Goal: Transaction & Acquisition: Download file/media

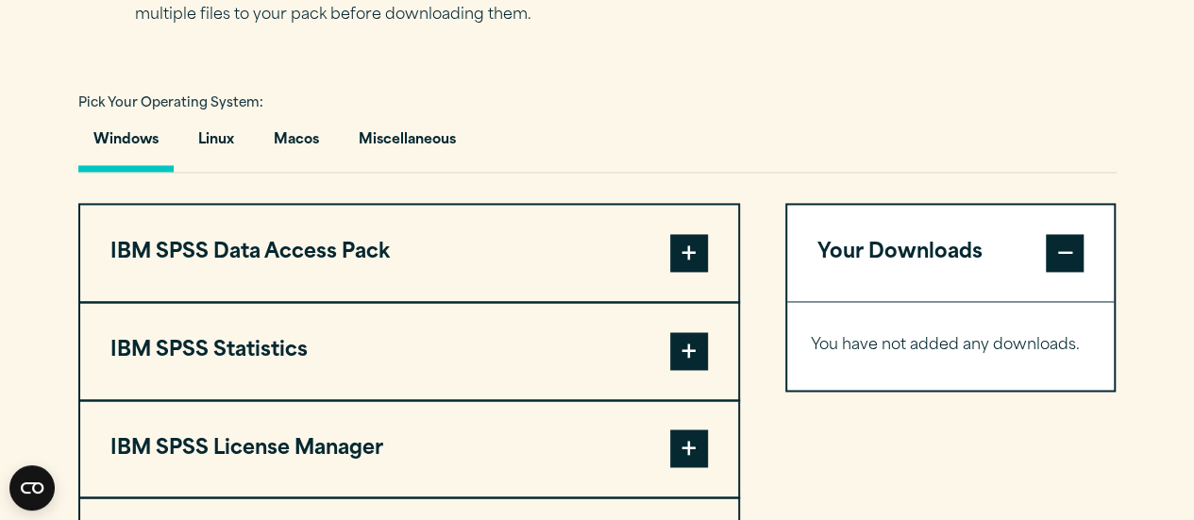
scroll to position [1327, 0]
click at [515, 347] on button "IBM SPSS Statistics" at bounding box center [409, 350] width 658 height 96
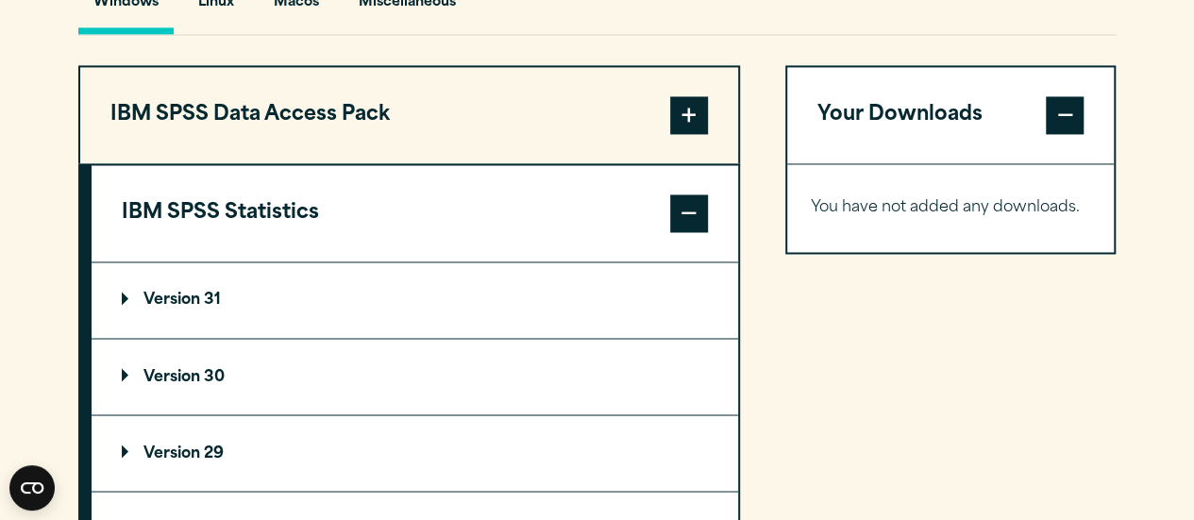
scroll to position [1465, 0]
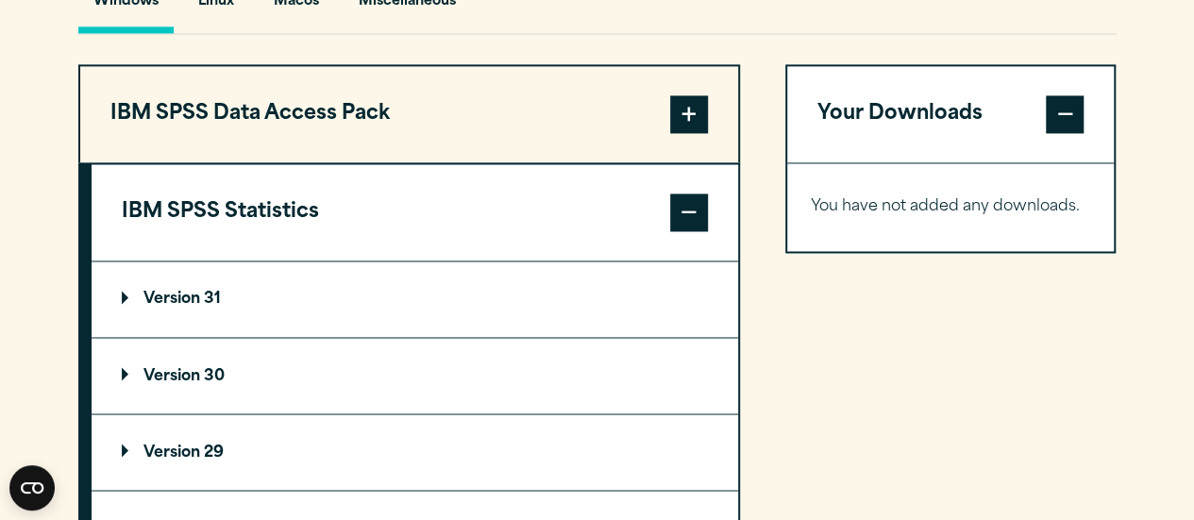
click at [186, 447] on p "Version 29" at bounding box center [173, 452] width 102 height 15
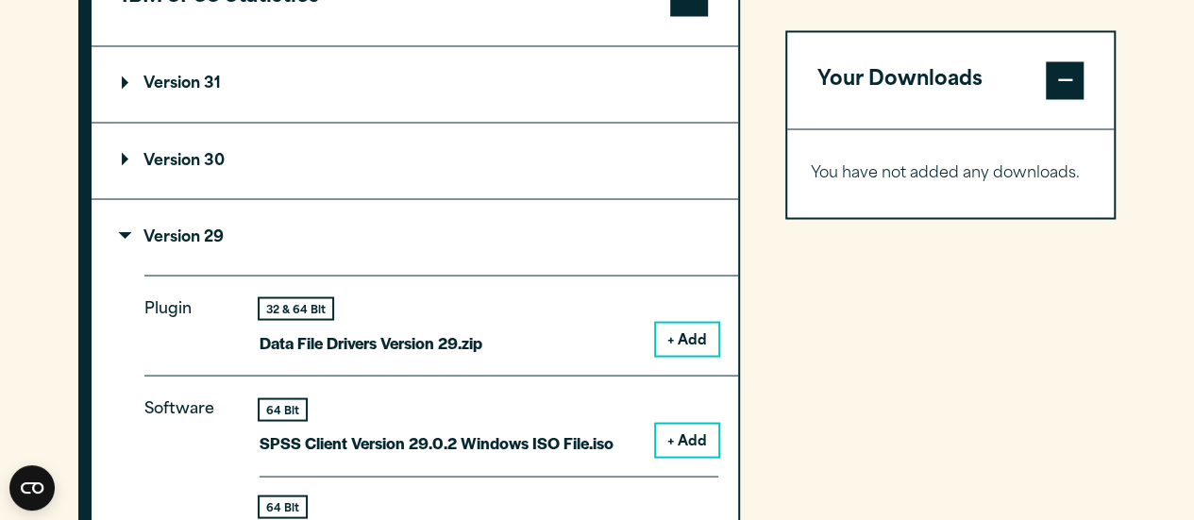
scroll to position [1681, 0]
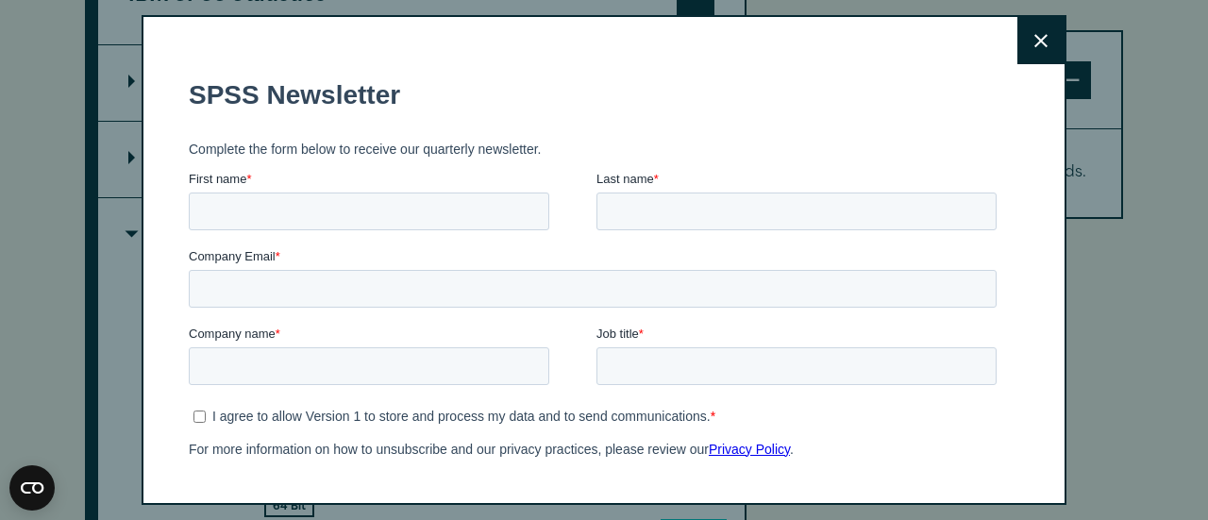
click at [1032, 35] on button "Close" at bounding box center [1041, 40] width 47 height 47
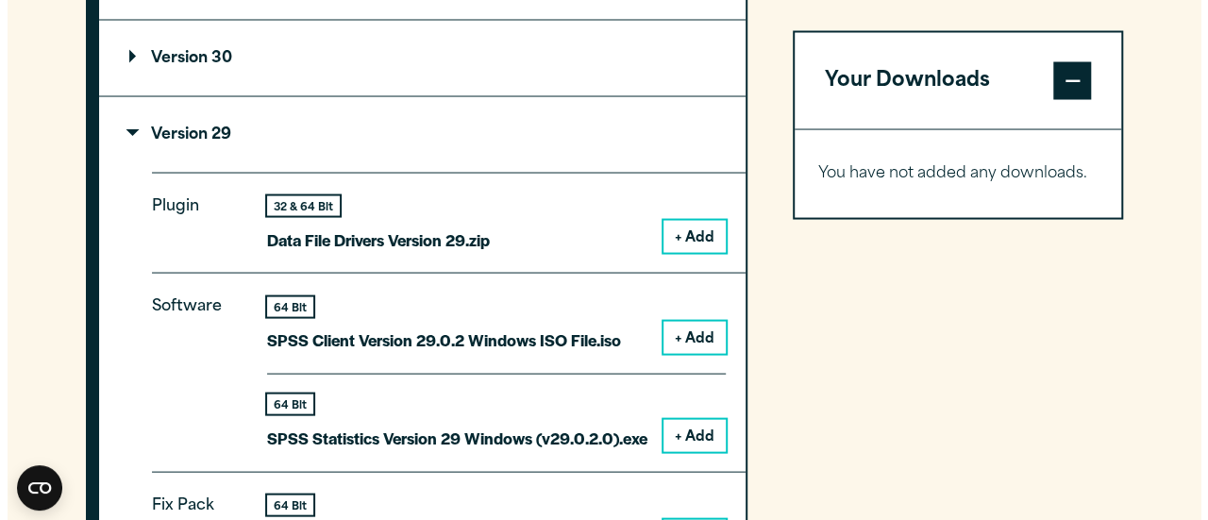
scroll to position [1785, 0]
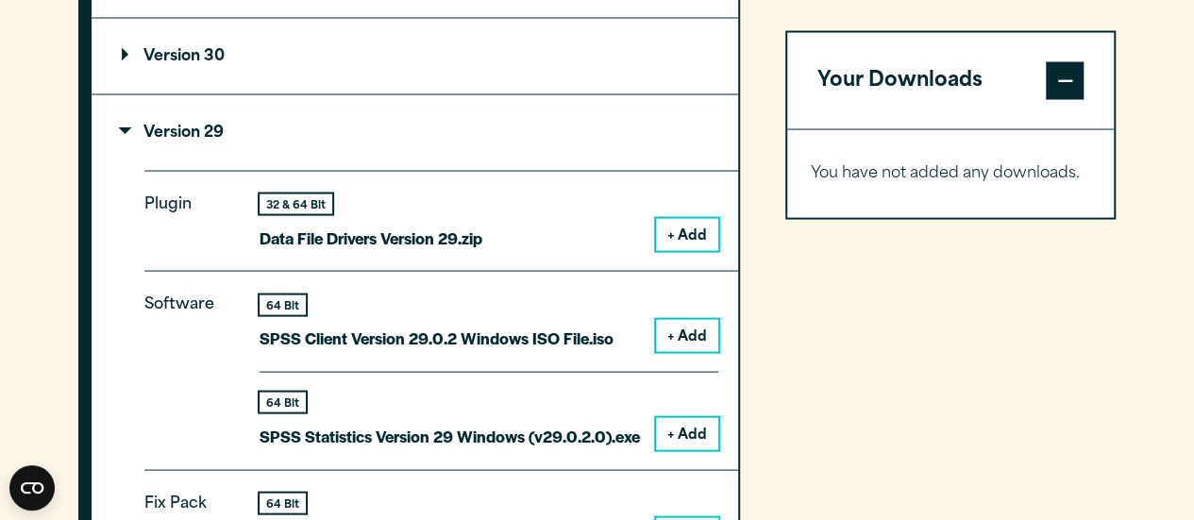
click at [679, 328] on button "+ Add" at bounding box center [687, 335] width 62 height 32
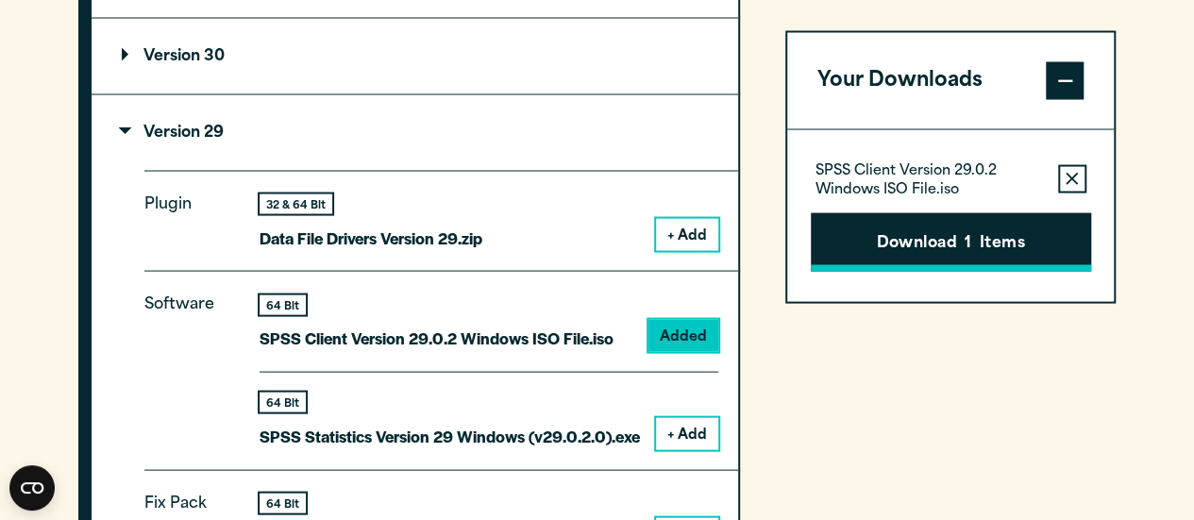
click at [997, 234] on button "Download 1 Items" at bounding box center [951, 241] width 280 height 59
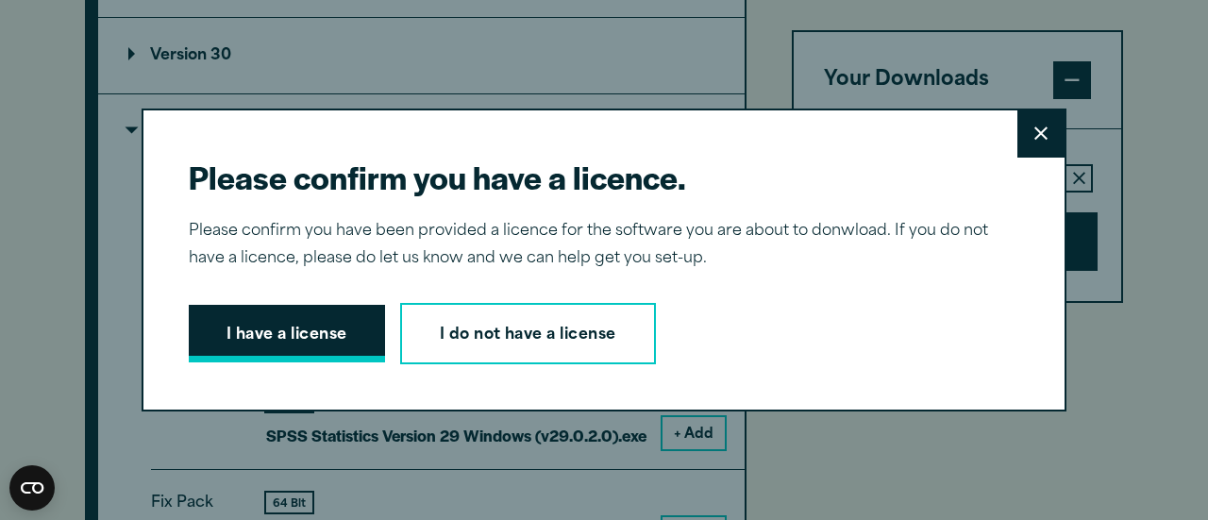
click at [368, 354] on button "I have a license" at bounding box center [287, 334] width 196 height 59
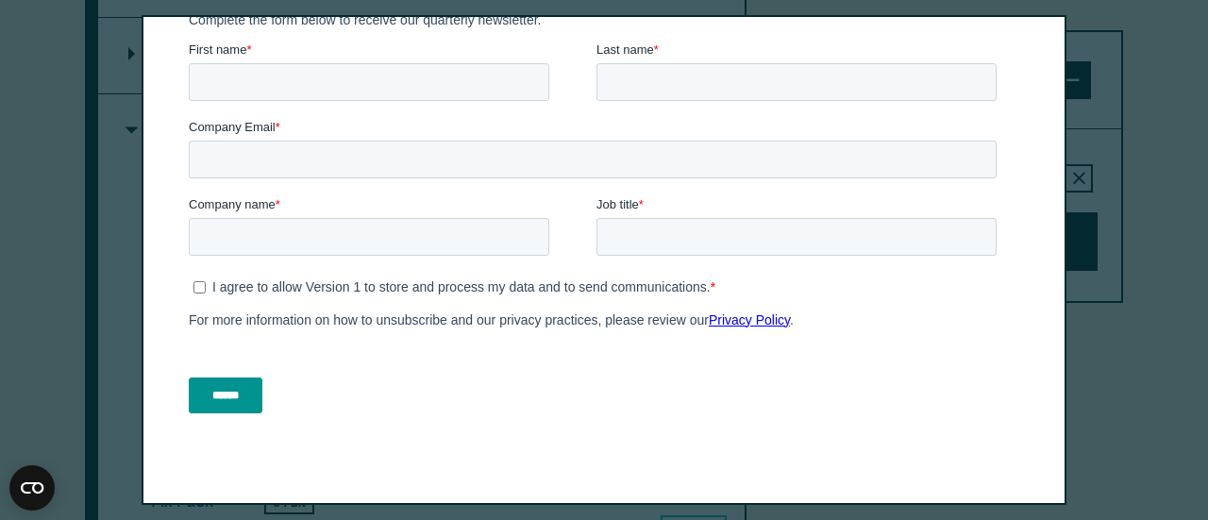
scroll to position [0, 0]
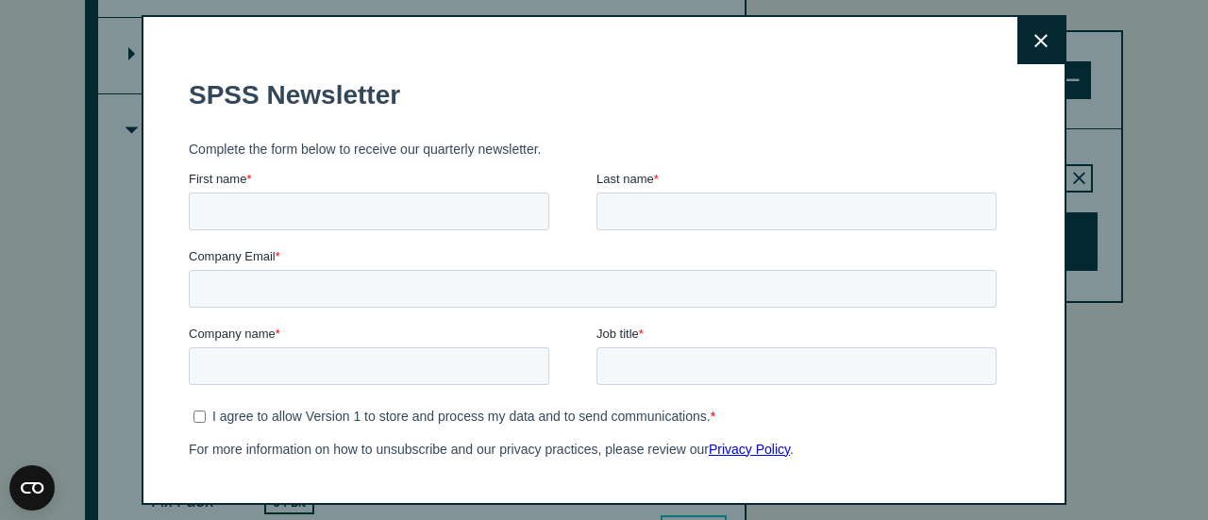
click at [1018, 54] on button "Close" at bounding box center [1041, 40] width 47 height 47
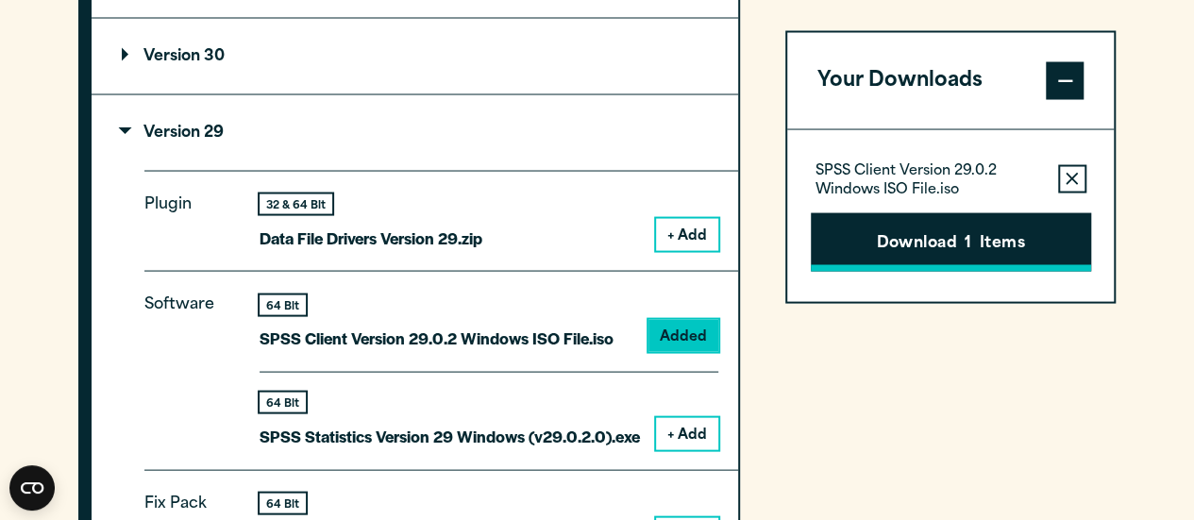
click at [917, 235] on button "Download 1 Items" at bounding box center [951, 241] width 280 height 59
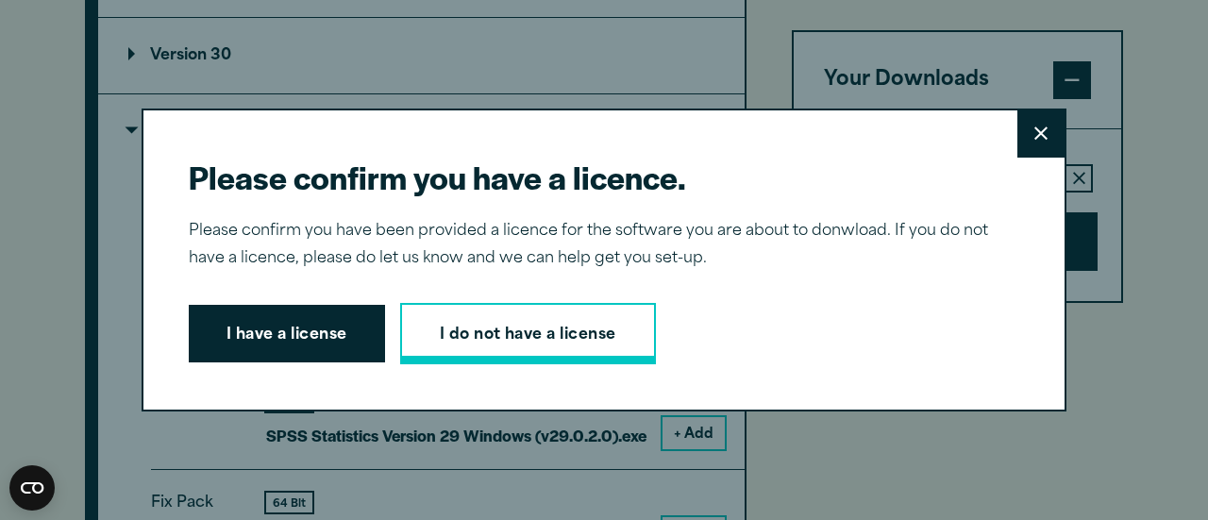
click at [471, 329] on link "I do not have a license" at bounding box center [528, 334] width 256 height 62
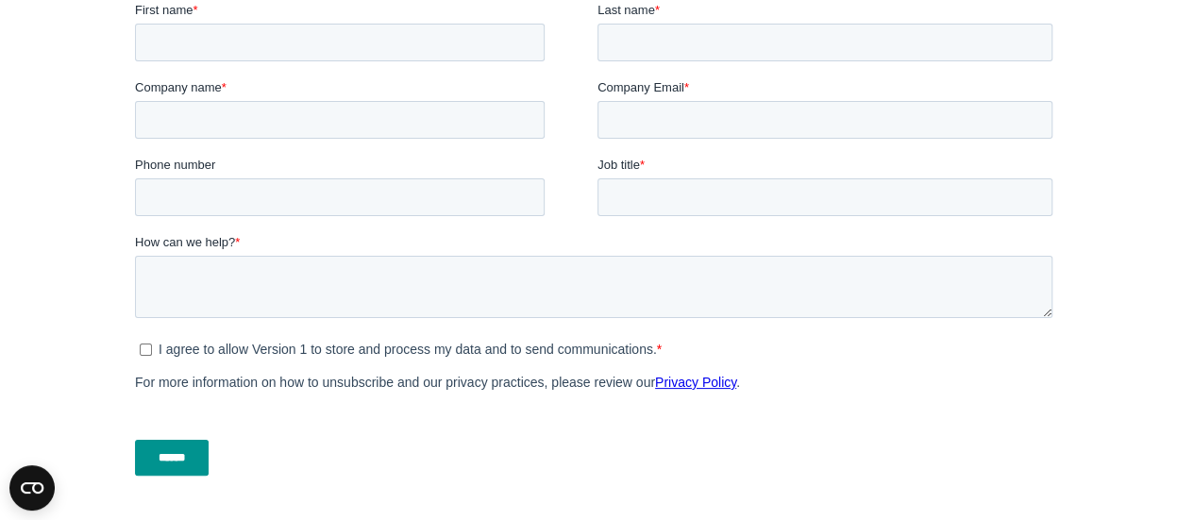
scroll to position [685, 0]
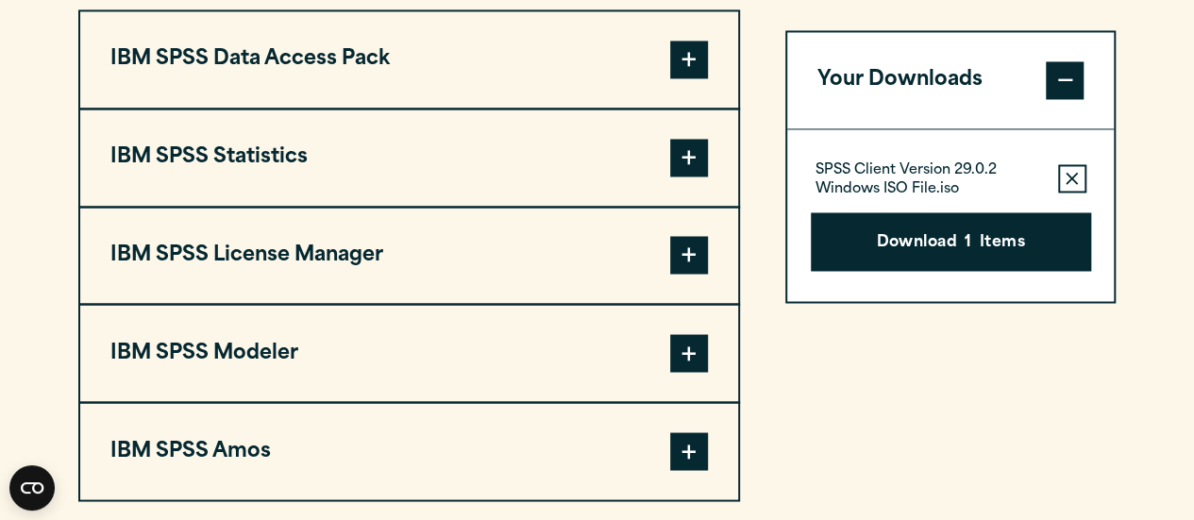
scroll to position [1519, 0]
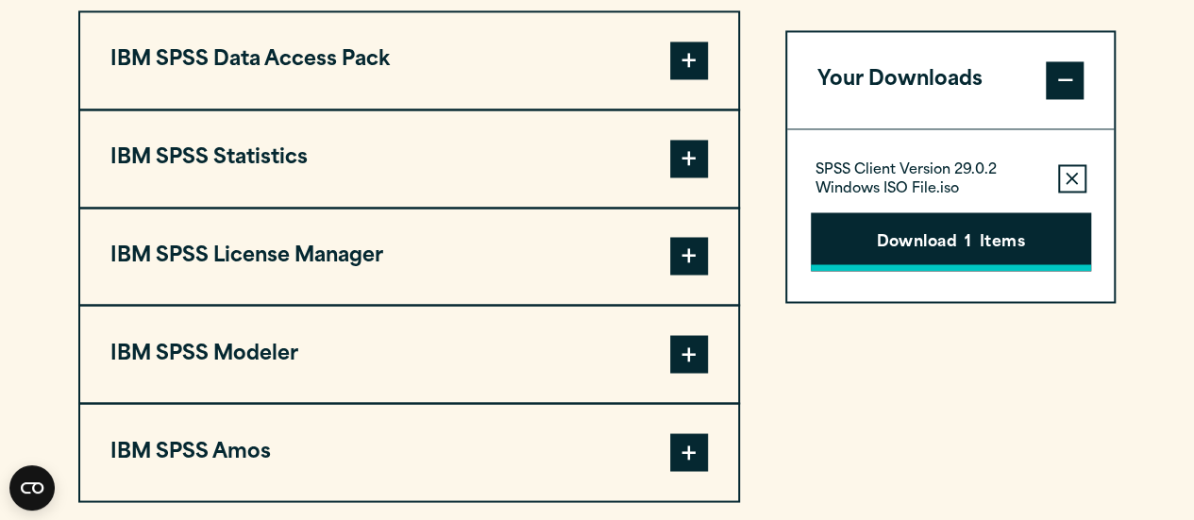
click at [933, 225] on button "Download 1 Items" at bounding box center [951, 241] width 280 height 59
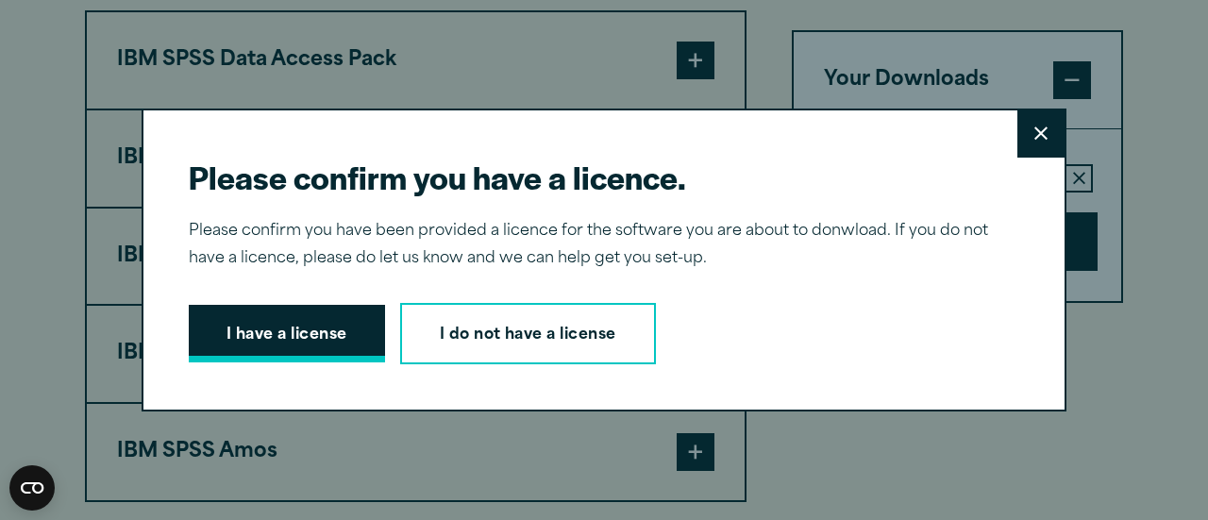
click at [333, 338] on button "I have a license" at bounding box center [287, 334] width 196 height 59
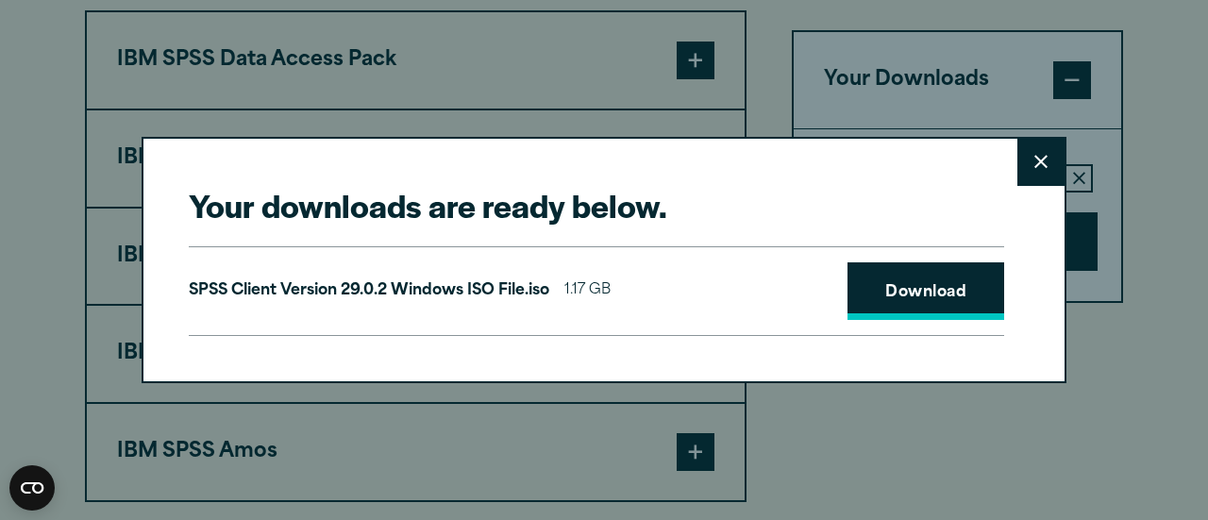
click at [927, 293] on link "Download" at bounding box center [926, 291] width 157 height 59
click at [1025, 147] on button "Close" at bounding box center [1041, 162] width 47 height 47
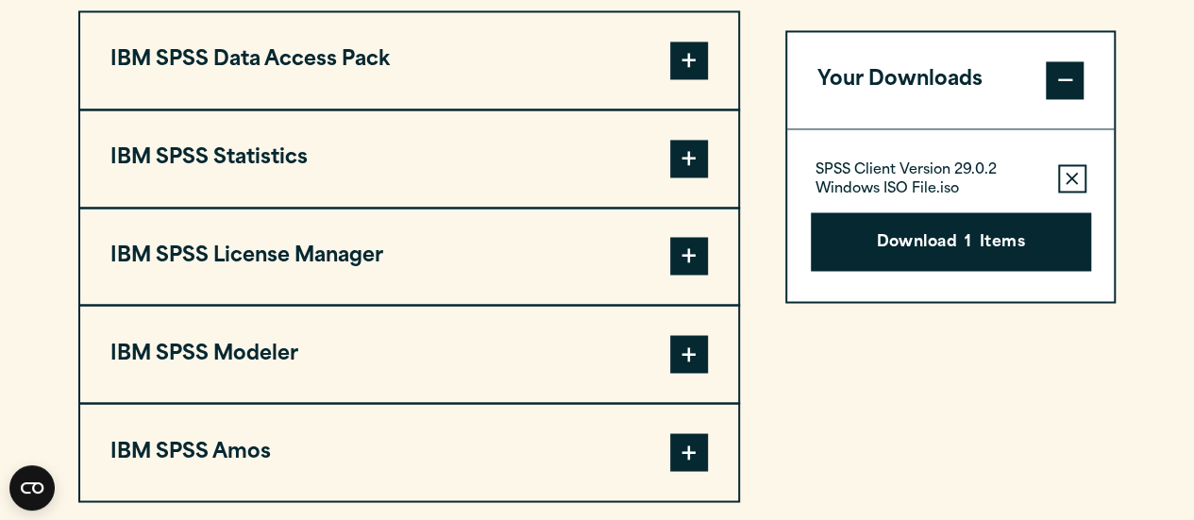
click at [1137, 81] on section "Select your software downloads Use the table below to find and navigate to your…" at bounding box center [597, 110] width 1194 height 903
click at [809, 336] on div "Your Downloads SPSS Client Version 29.0.2 Windows ISO File.iso Remove this item…" at bounding box center [950, 256] width 331 height 492
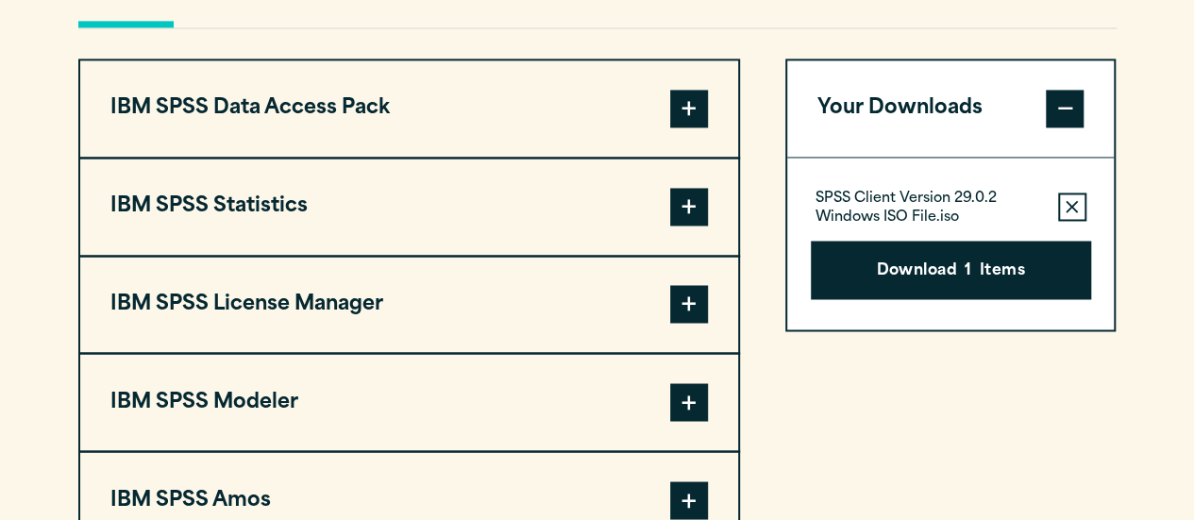
scroll to position [1472, 0]
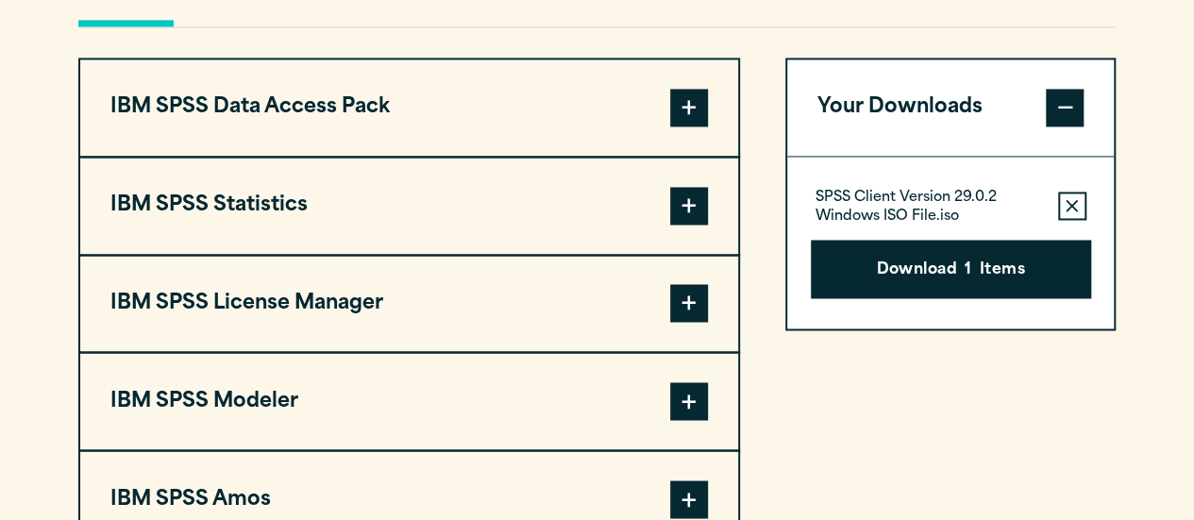
click at [459, 193] on button "IBM SPSS Statistics" at bounding box center [409, 206] width 658 height 96
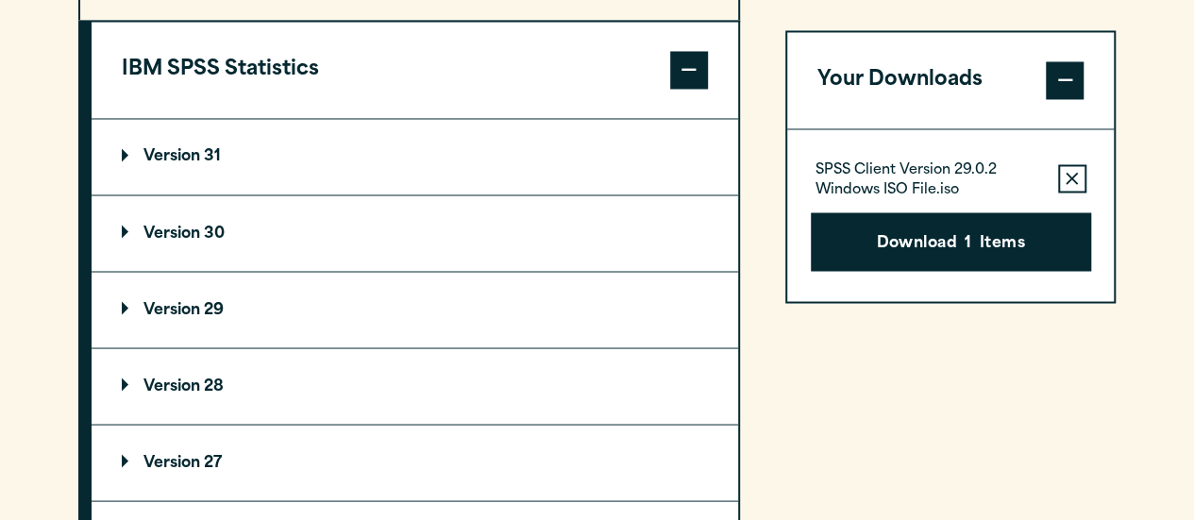
scroll to position [0, 0]
click at [128, 302] on p "Version 29" at bounding box center [173, 309] width 102 height 15
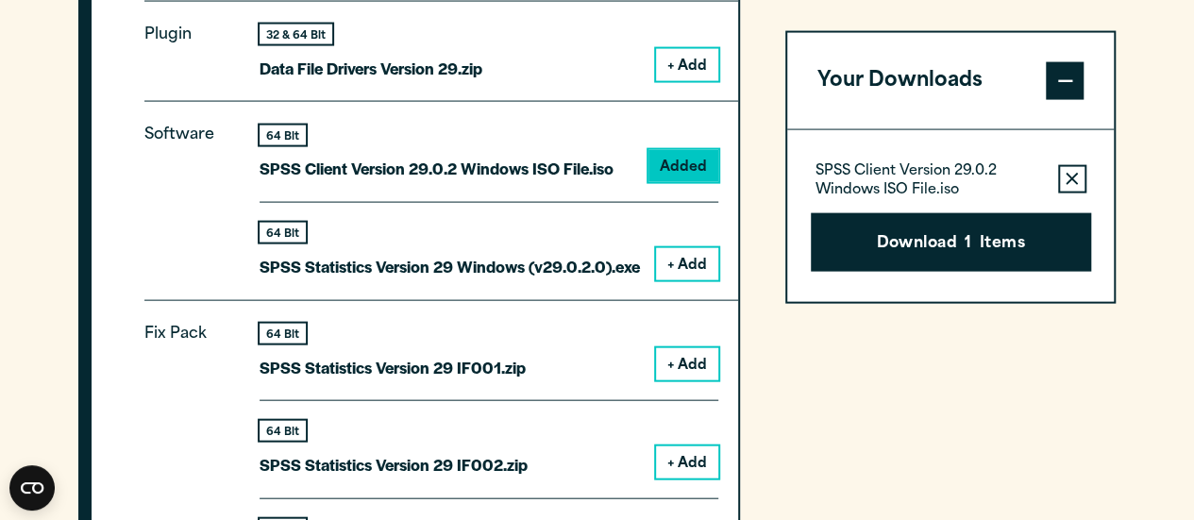
scroll to position [1953, 0]
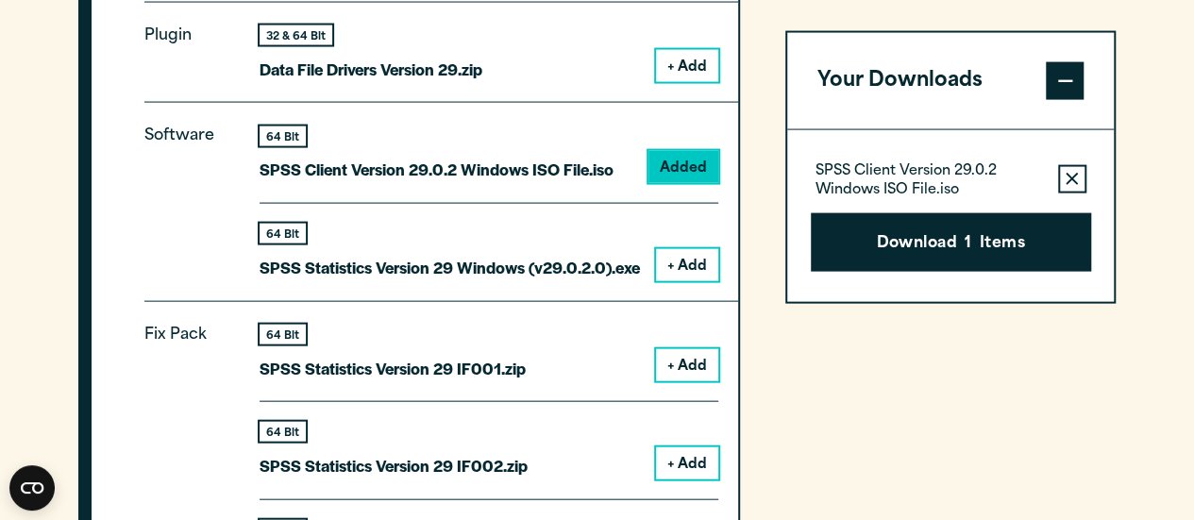
click at [1073, 175] on icon "button" at bounding box center [1072, 178] width 12 height 12
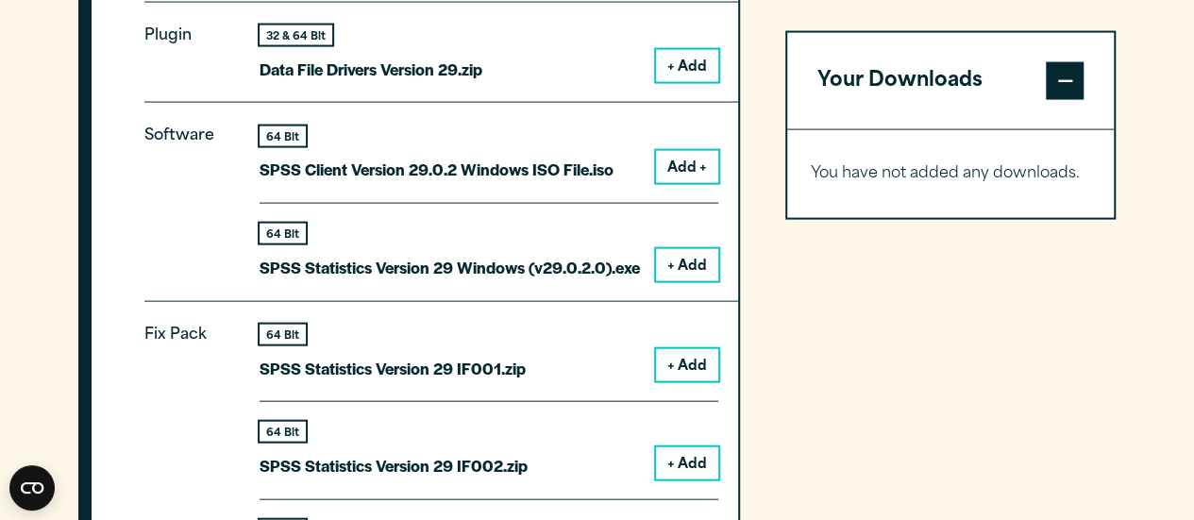
click at [680, 269] on button "+ Add" at bounding box center [687, 265] width 62 height 32
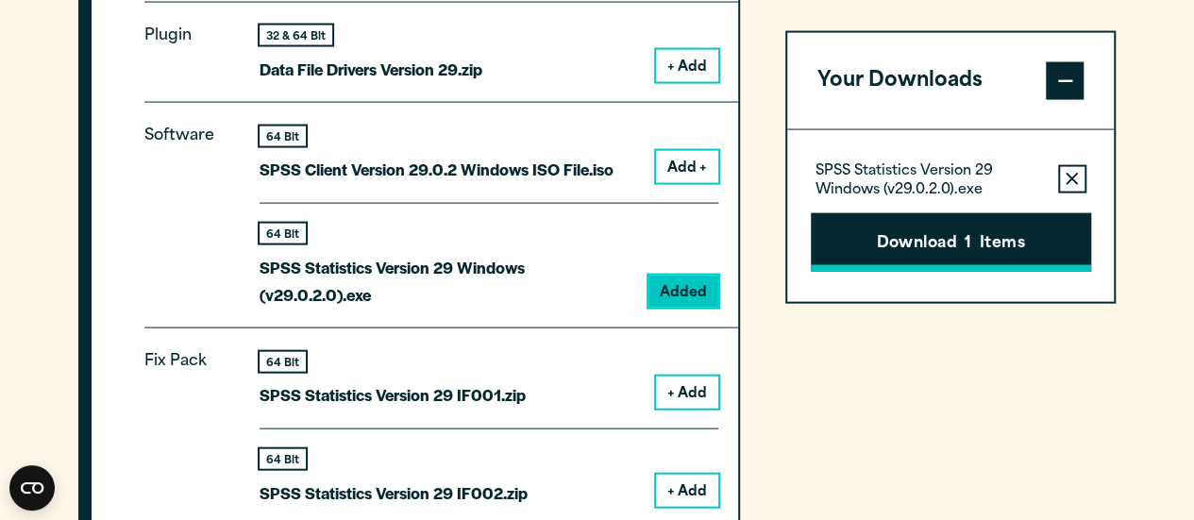
click at [973, 239] on button "Download 1 Items" at bounding box center [951, 241] width 280 height 59
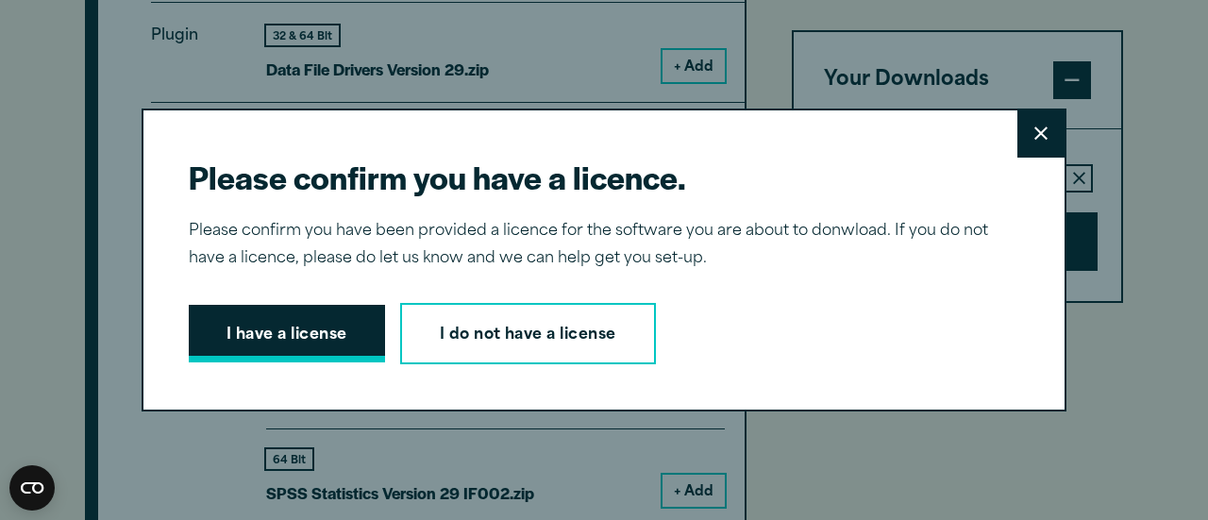
click at [324, 346] on button "I have a license" at bounding box center [287, 334] width 196 height 59
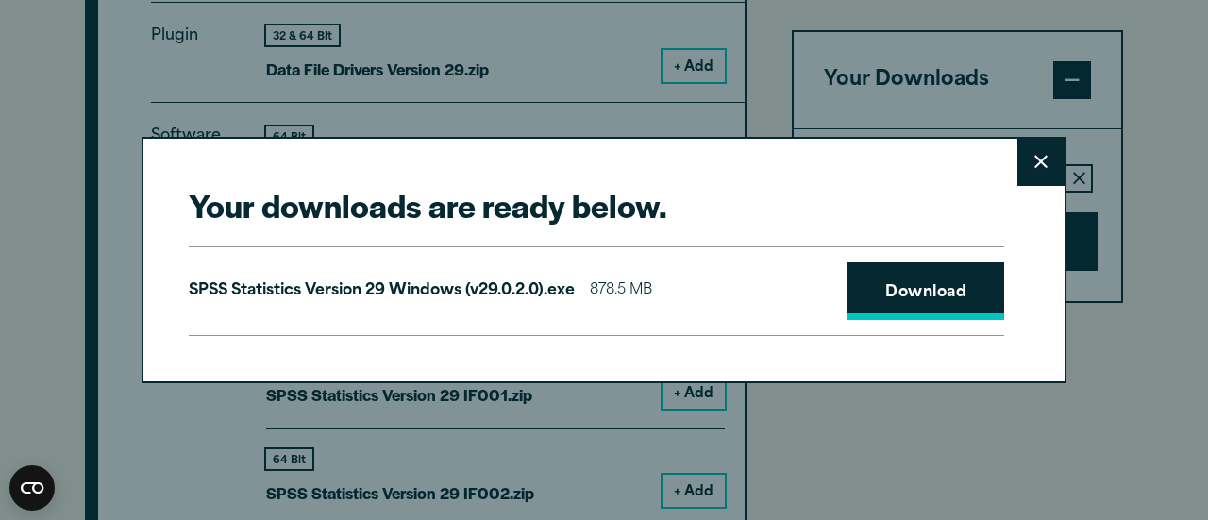
click at [888, 293] on link "Download" at bounding box center [926, 291] width 157 height 59
click at [1043, 157] on button "Close" at bounding box center [1041, 162] width 47 height 47
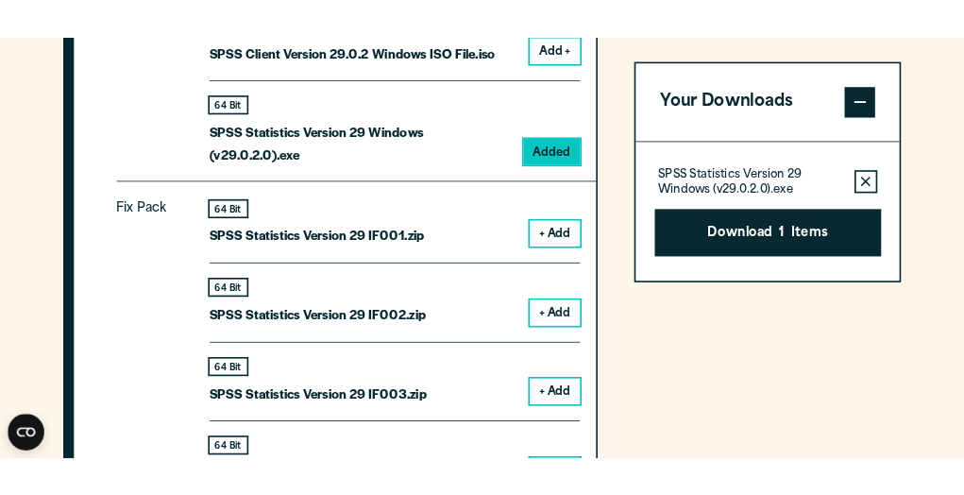
scroll to position [2104, 0]
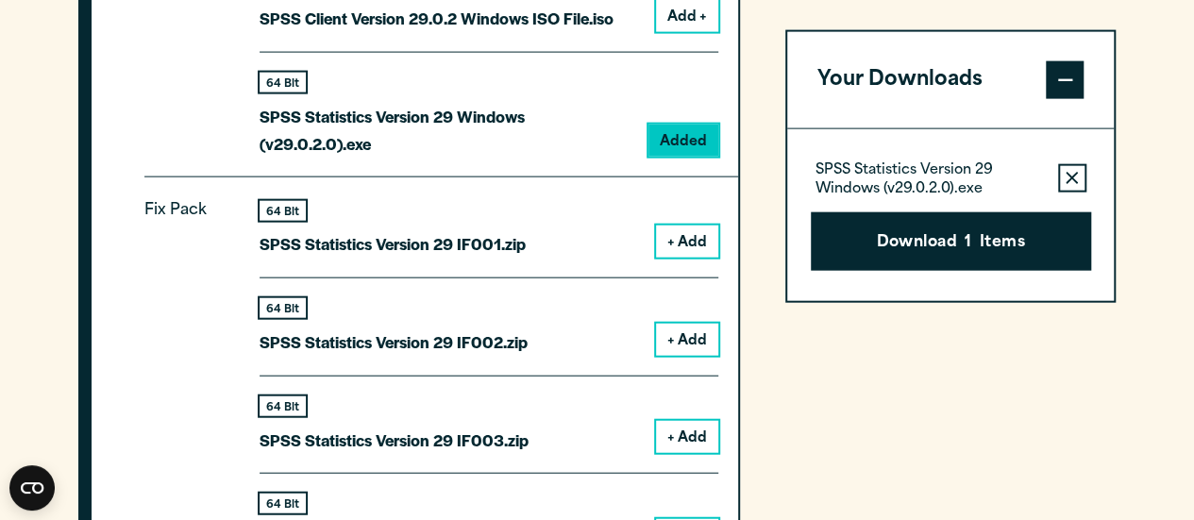
click at [1156, 170] on section "Select your software downloads Use the table below to find and navigate to your…" at bounding box center [597, 507] width 1194 height 2866
click at [1136, 146] on section "Select your software downloads Use the table below to find and navigate to your…" at bounding box center [597, 507] width 1194 height 2866
click at [1162, 167] on section "Select your software downloads Use the table below to find and navigate to your…" at bounding box center [597, 507] width 1194 height 2866
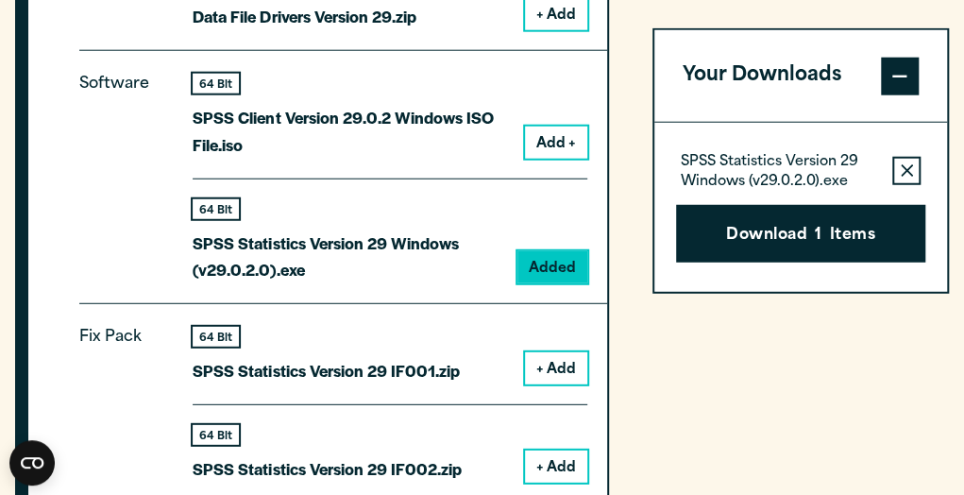
scroll to position [1933, 0]
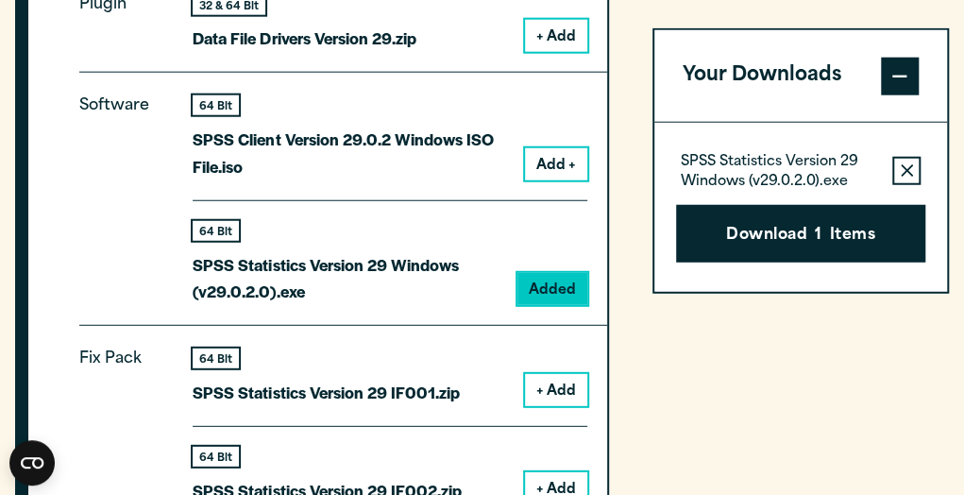
click at [129, 146] on p "Software" at bounding box center [121, 191] width 85 height 197
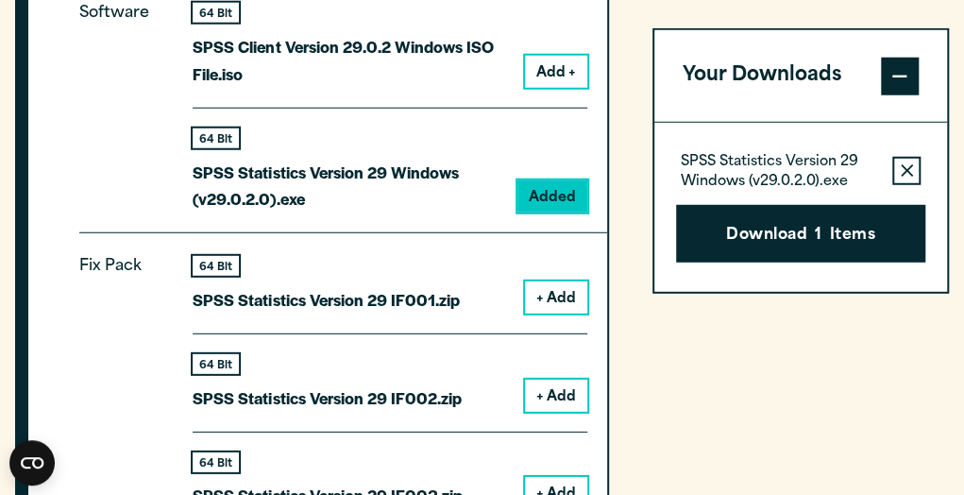
scroll to position [2009, 0]
